Goal: Complete application form

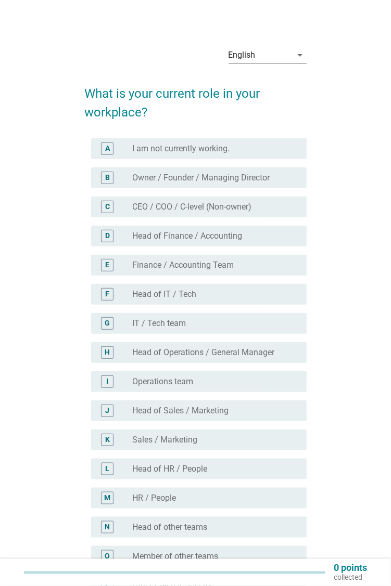
click at [297, 51] on icon "arrow_drop_down" at bounding box center [300, 55] width 12 height 12
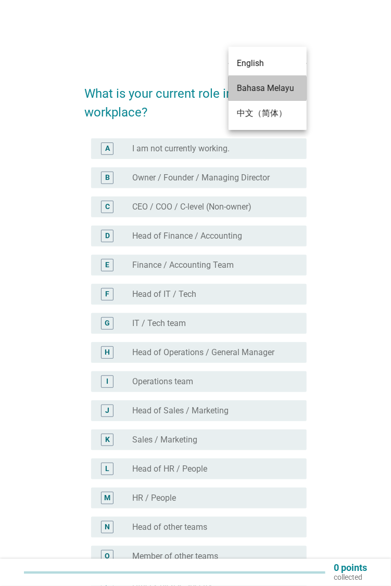
click at [286, 84] on div "Bahasa Melayu" at bounding box center [267, 88] width 61 height 12
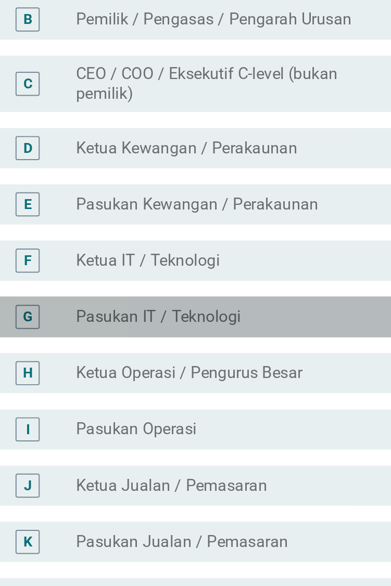
click at [211, 346] on label "Pasukan IT / Teknologi" at bounding box center [174, 341] width 85 height 10
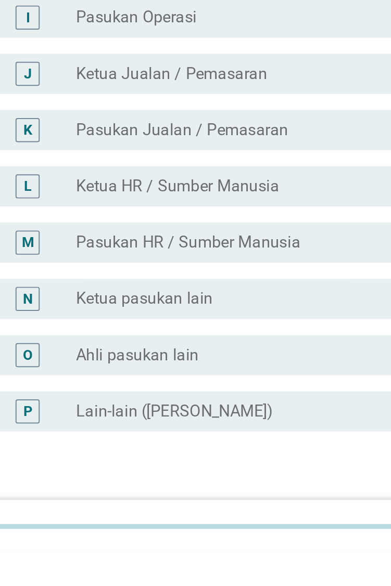
scroll to position [96, 0]
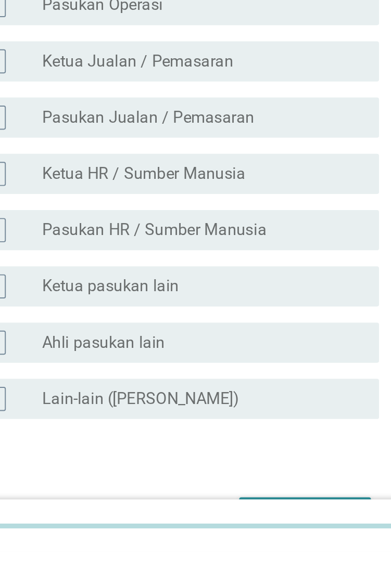
click at [267, 564] on button "Seterusnya" at bounding box center [268, 567] width 68 height 19
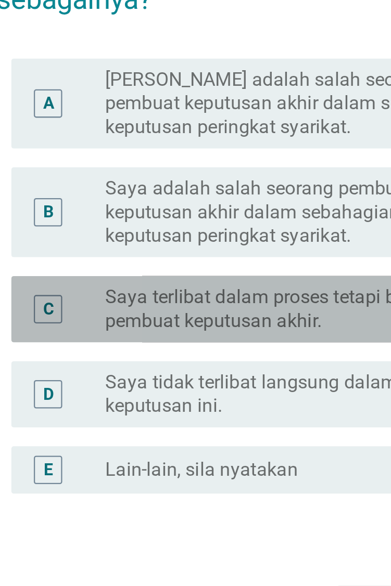
click at [108, 374] on div "C" at bounding box center [107, 368] width 5 height 11
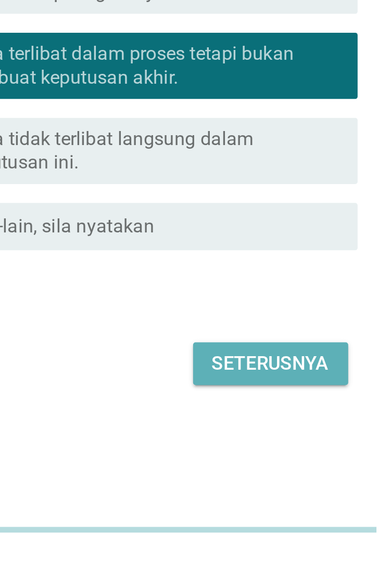
click at [266, 506] on div "Seterusnya" at bounding box center [268, 500] width 52 height 12
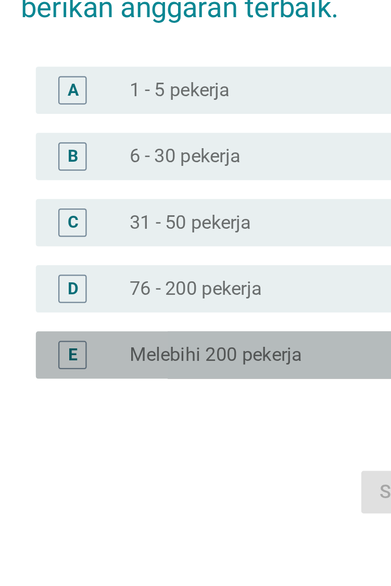
click at [109, 388] on div "E" at bounding box center [107, 384] width 4 height 11
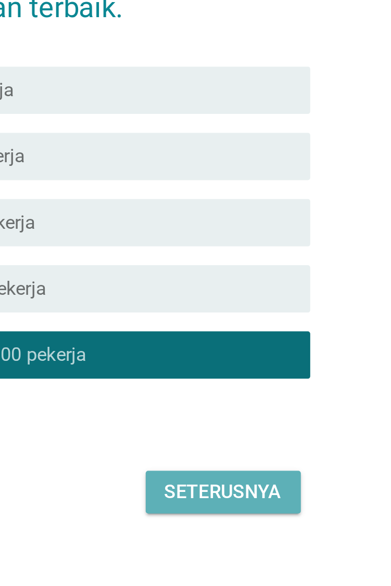
click at [287, 454] on button "Seterusnya" at bounding box center [268, 444] width 68 height 19
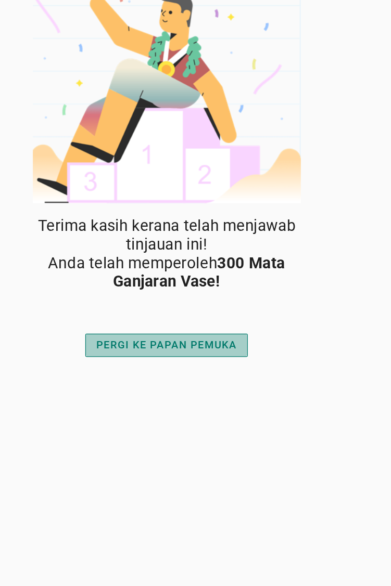
click at [192, 293] on div "PERGI KE PAPAN PEMUKA" at bounding box center [195, 296] width 113 height 12
